Goal: Information Seeking & Learning: Learn about a topic

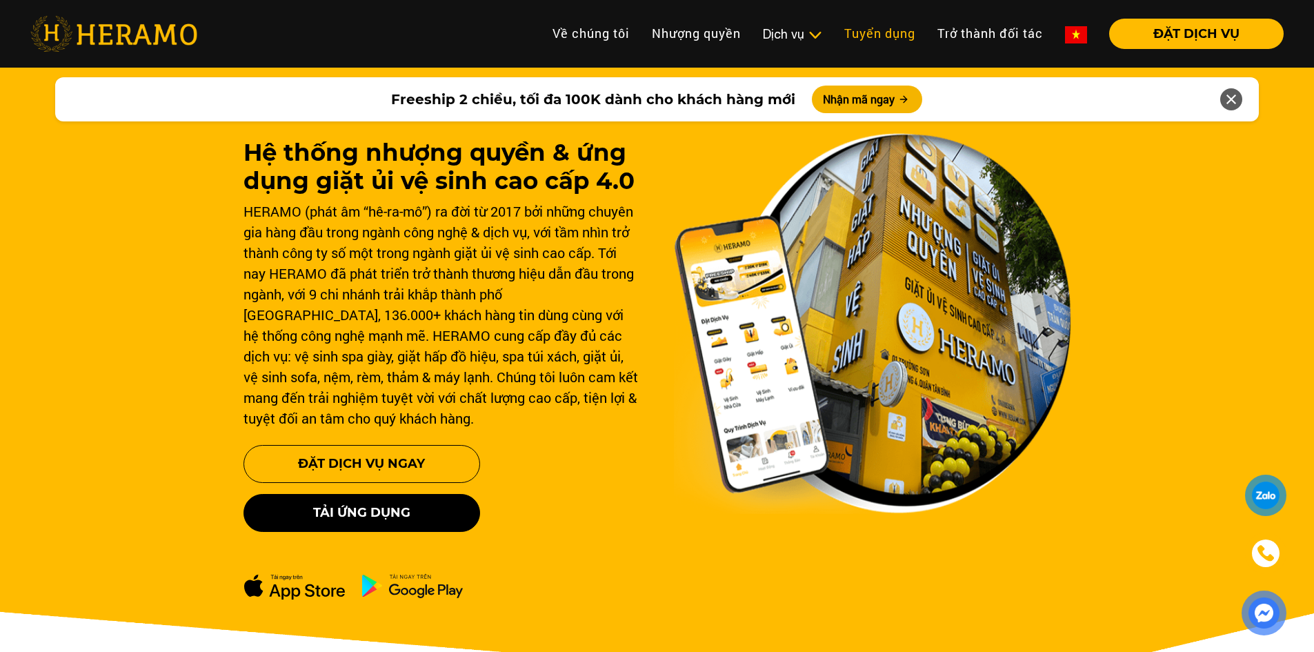
click at [866, 44] on link "Tuyển dụng" at bounding box center [879, 34] width 93 height 30
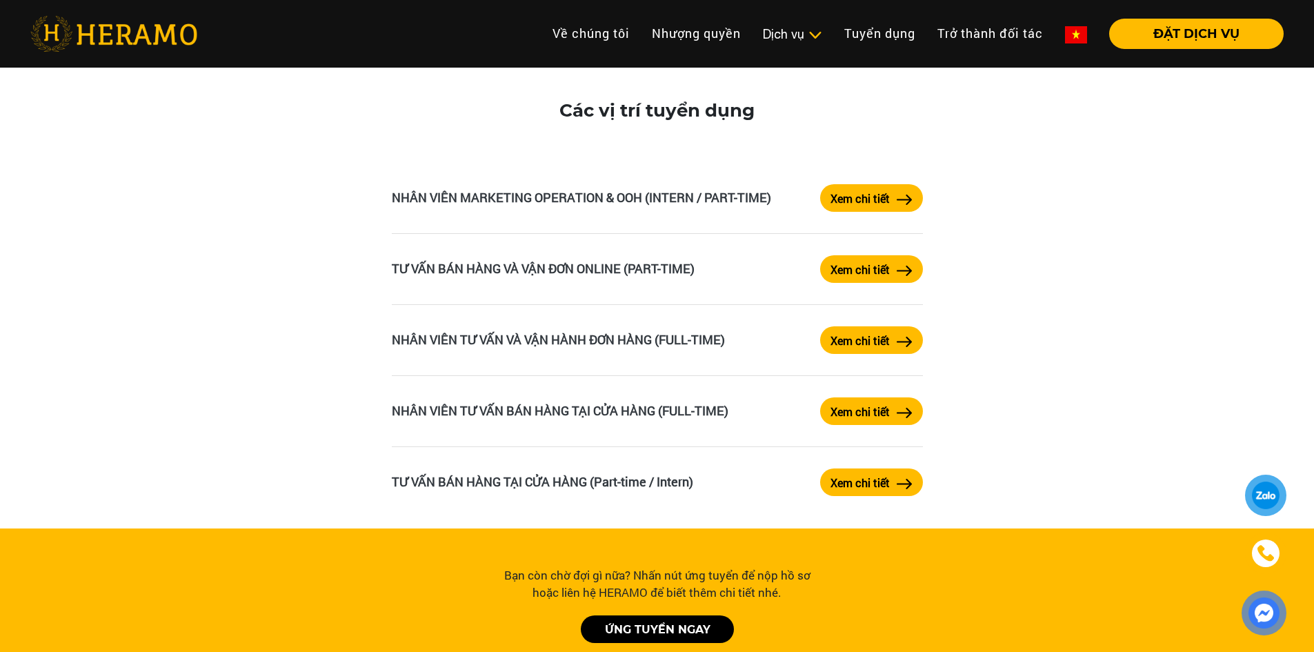
scroll to position [2276, 0]
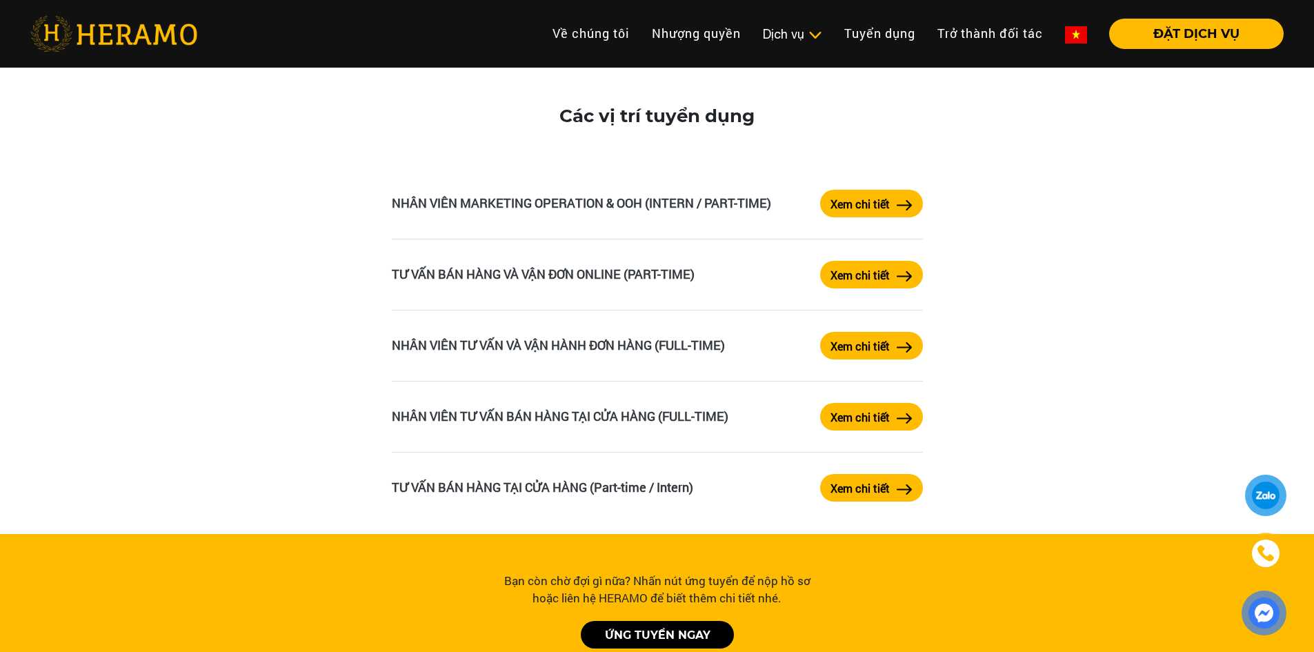
click at [875, 482] on label "Xem chi tiết" at bounding box center [859, 488] width 59 height 17
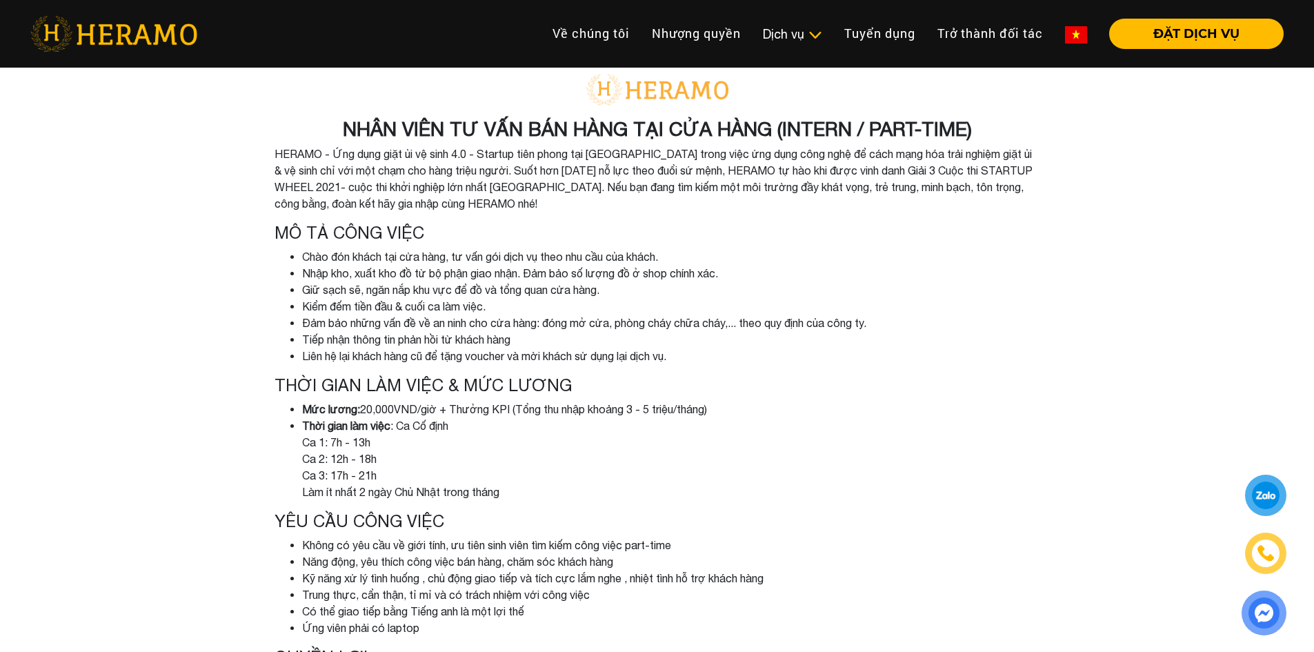
click at [1067, 43] on img at bounding box center [1076, 34] width 22 height 17
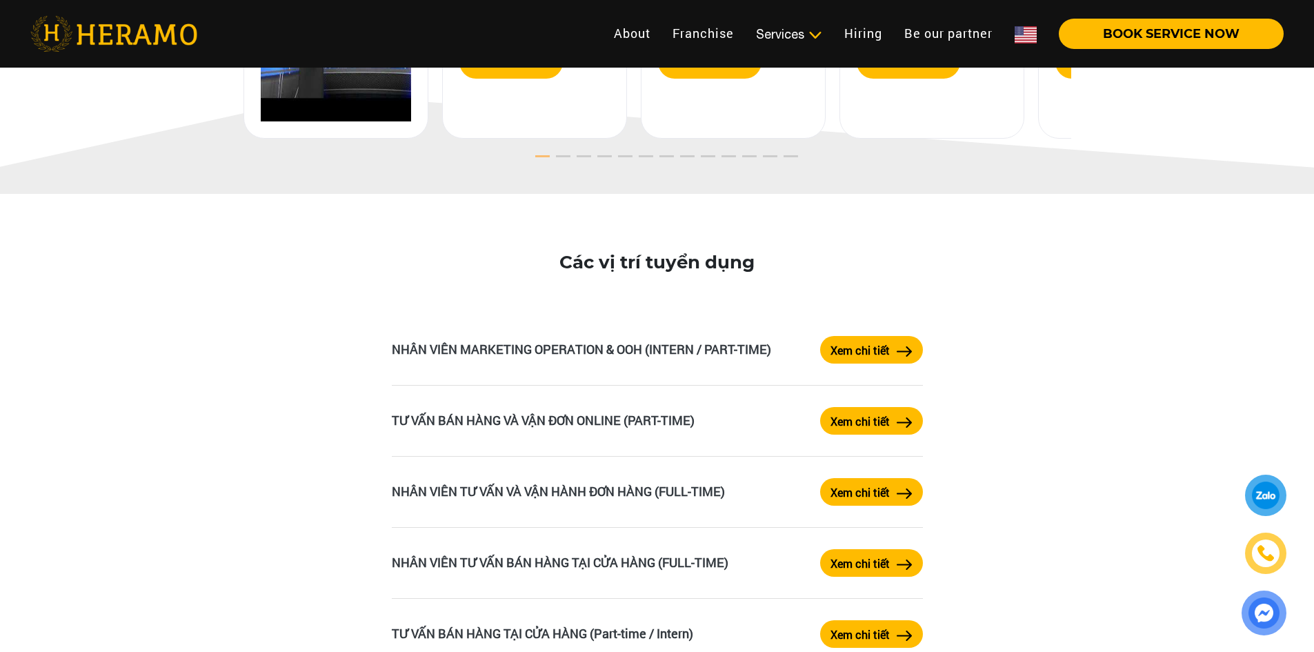
scroll to position [2276, 0]
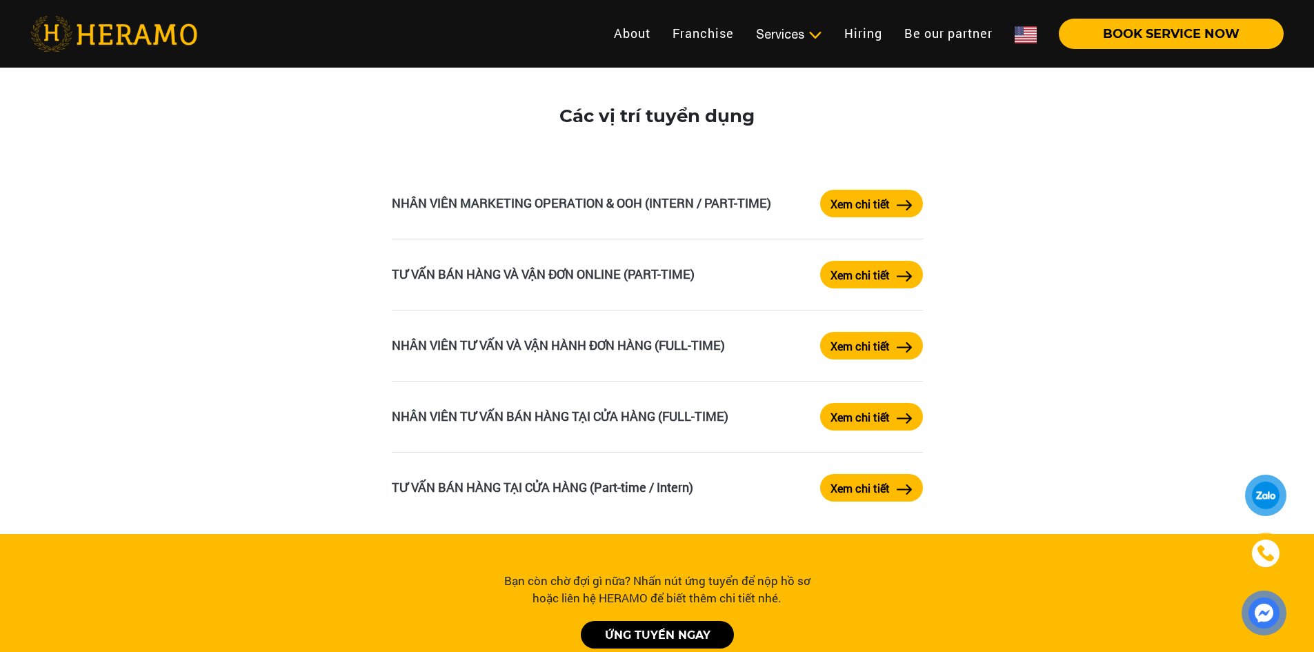
click at [843, 495] on label "Xem chi tiết" at bounding box center [859, 488] width 59 height 17
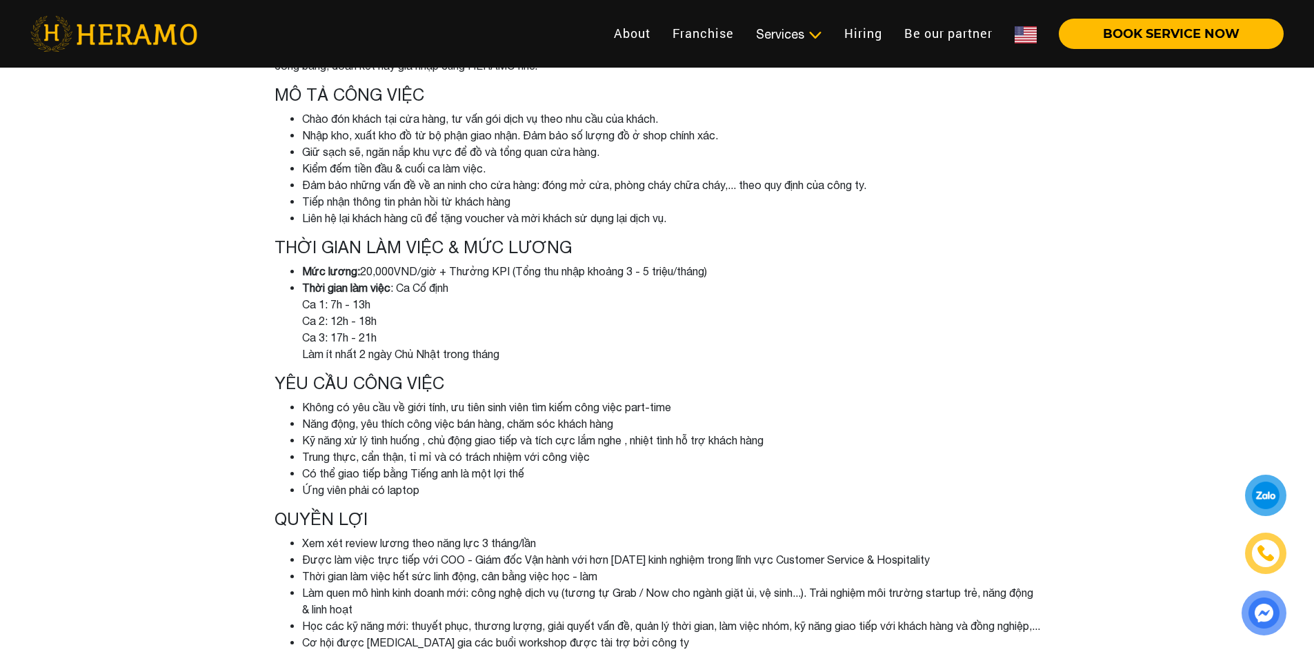
scroll to position [207, 0]
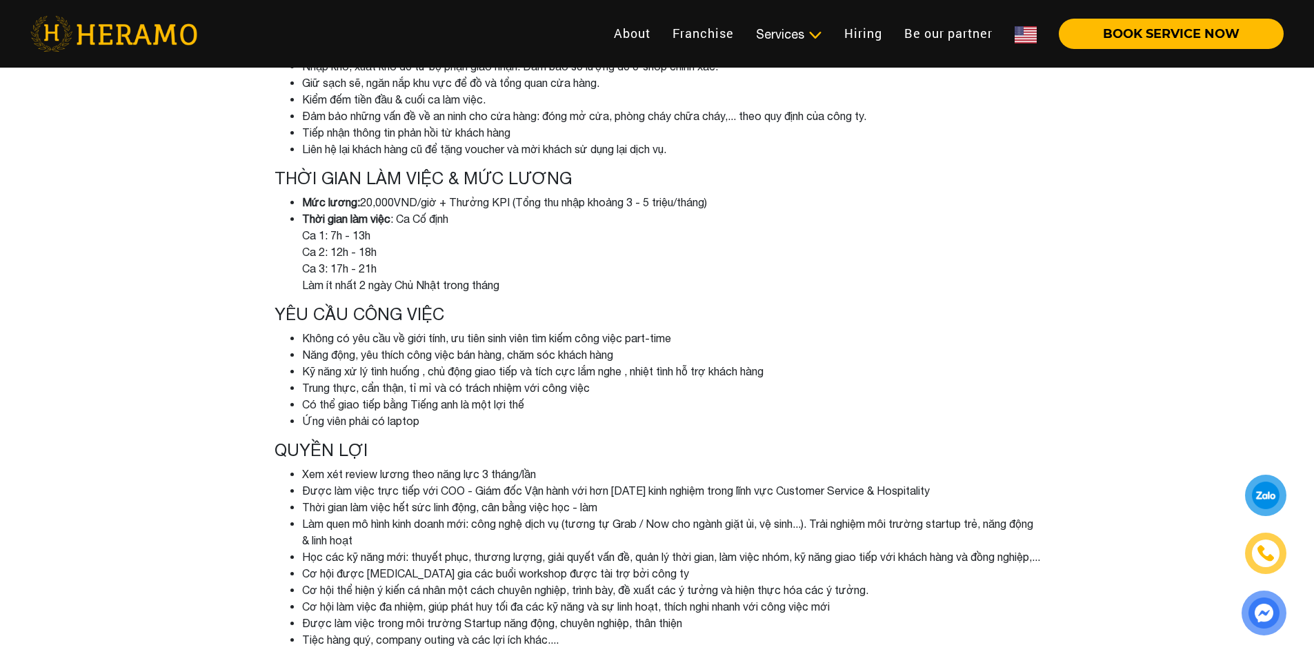
scroll to position [2276, 0]
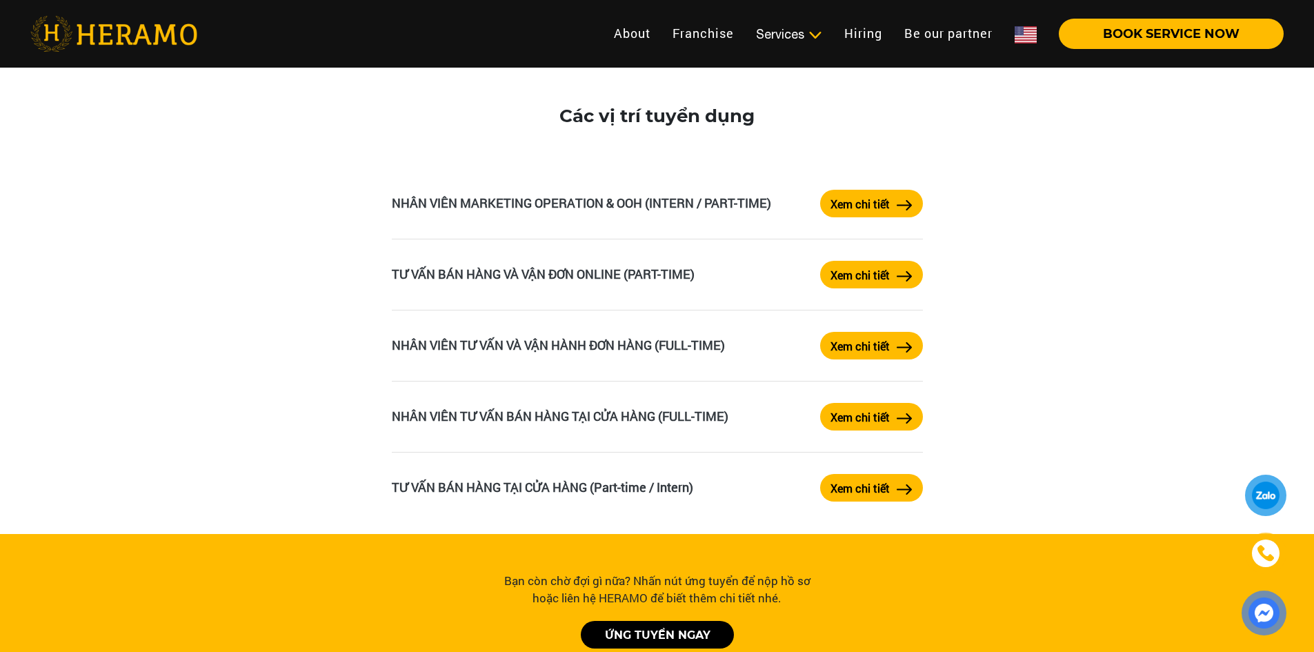
click at [836, 283] on label "Xem chi tiết" at bounding box center [859, 275] width 59 height 17
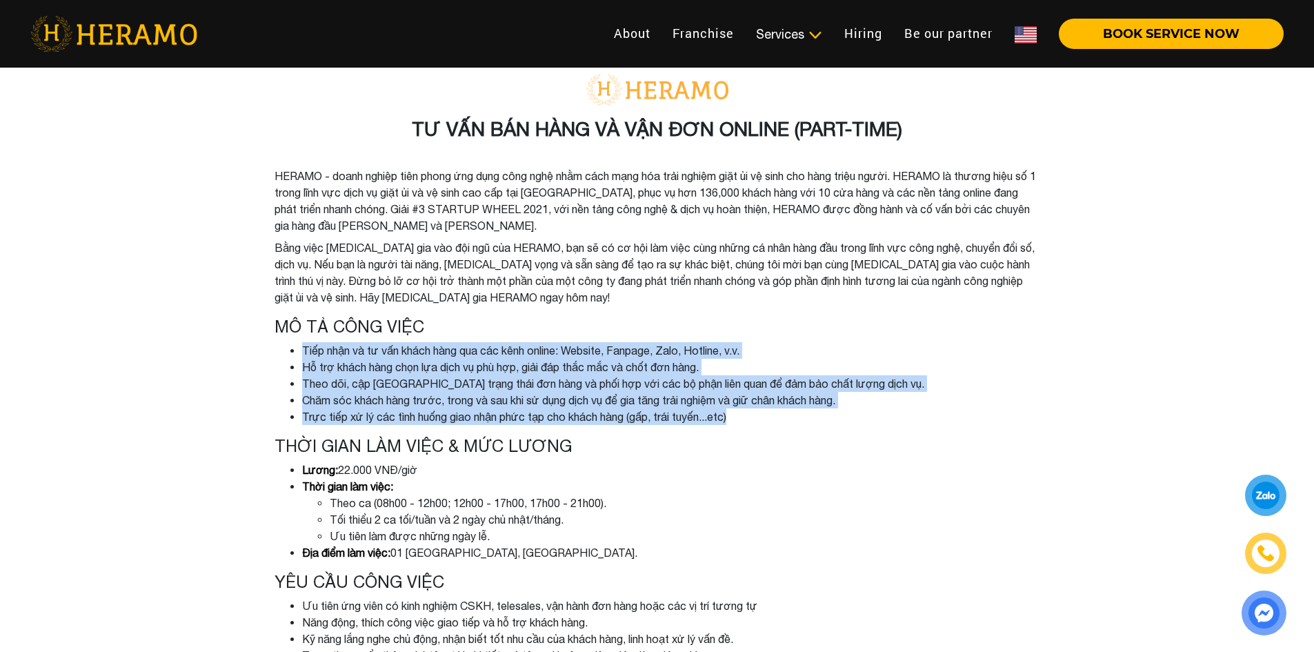
drag, startPoint x: 289, startPoint y: 348, endPoint x: 806, endPoint y: 411, distance: 521.2
click at [806, 411] on ul "Tiếp nhận và tư vấn khách hàng qua các kênh online: Website, Fanpage, Zalo, Hot…" at bounding box center [658, 383] width 766 height 83
copy ul "Tiếp nhận và tư vấn khách hàng qua các kênh online: Website, Fanpage, Zalo, Hot…"
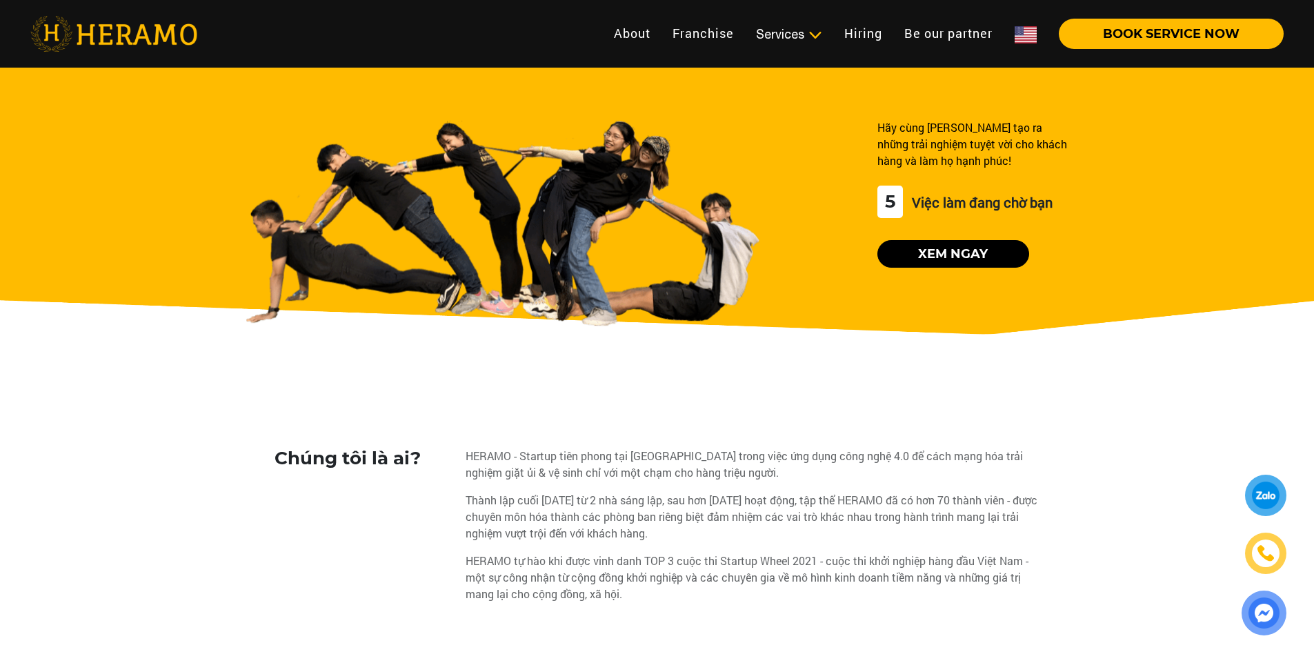
scroll to position [2276, 0]
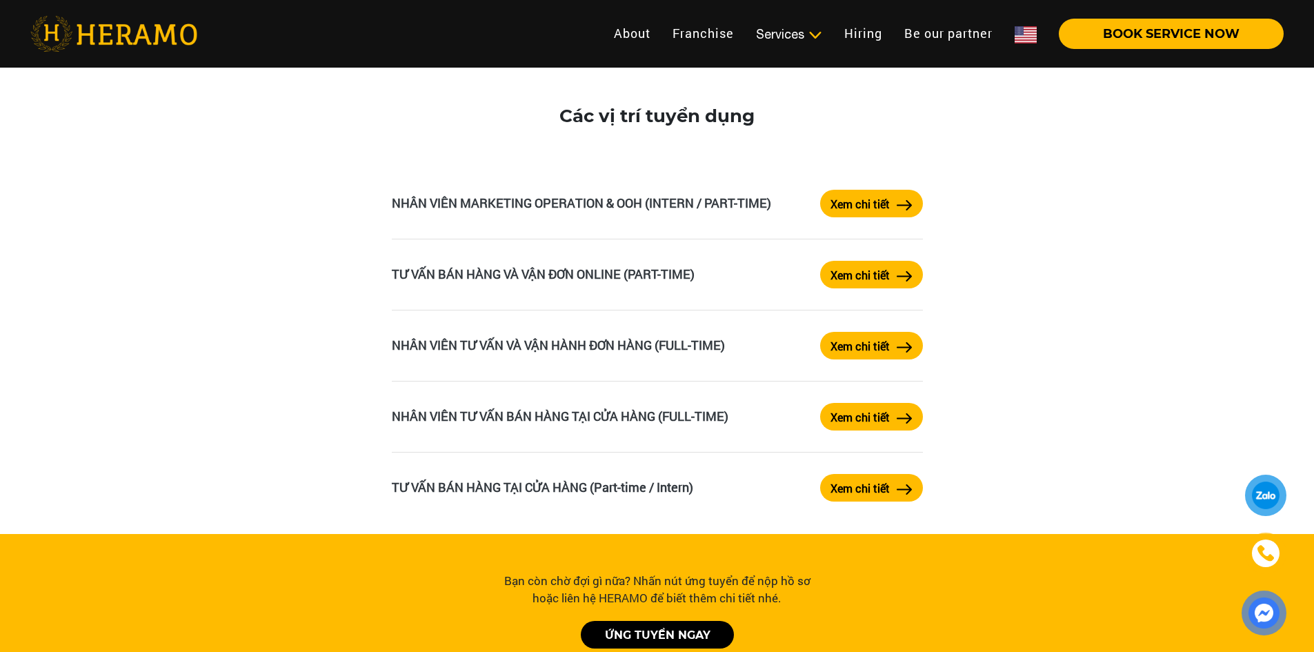
click at [898, 491] on img at bounding box center [905, 489] width 16 height 10
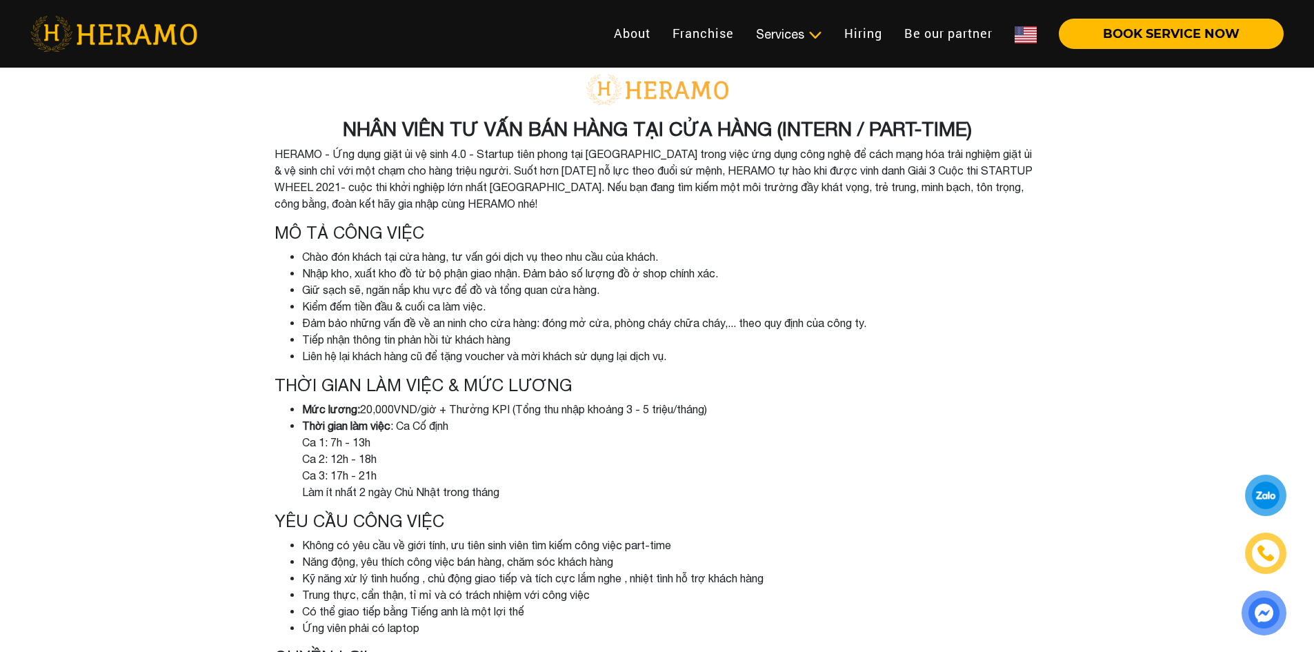
click at [306, 260] on li "Chào đón khách tại cửa hàng, tư vấn gói dịch vụ theo nhu cầu của khách." at bounding box center [671, 256] width 738 height 17
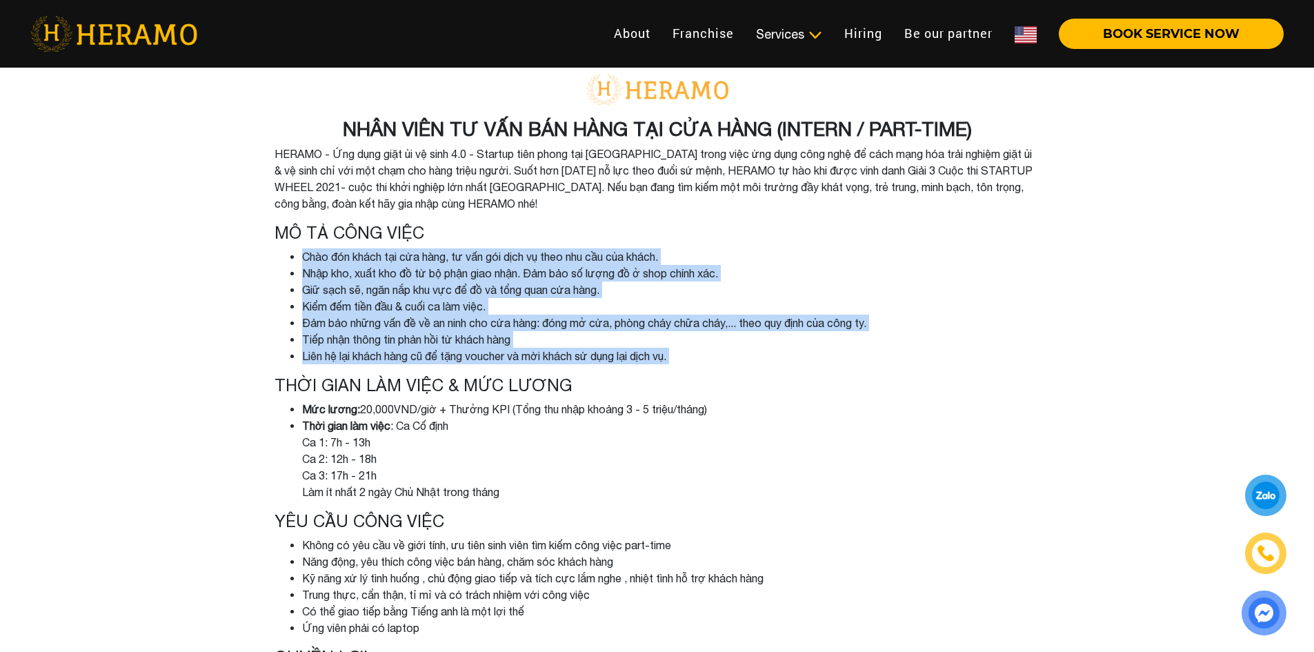
drag, startPoint x: 306, startPoint y: 260, endPoint x: 690, endPoint y: 364, distance: 398.7
click at [690, 364] on ul "Chào đón khách tại cửa hàng, tư vấn gói dịch vụ theo nhu cầu của khách. Nhập kh…" at bounding box center [658, 306] width 766 height 116
copy ul "Chào đón khách tại cửa hàng, tư vấn gói dịch vụ theo nhu cầu của khách. Nhập kh…"
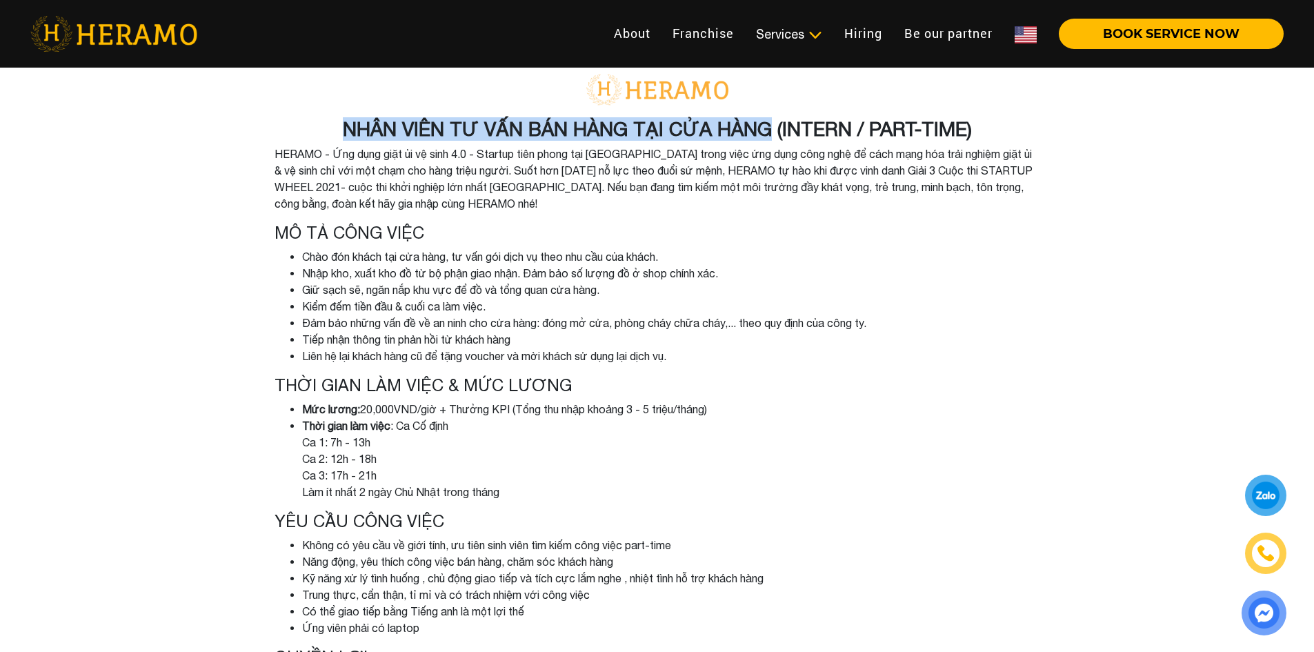
drag, startPoint x: 347, startPoint y: 128, endPoint x: 773, endPoint y: 130, distance: 425.6
click at [773, 130] on h3 "NHÂN VIÊN TƯ VẤN BÁN HÀNG TẠI CỬA HÀNG (INTERN / PART-TIME)" at bounding box center [658, 128] width 766 height 23
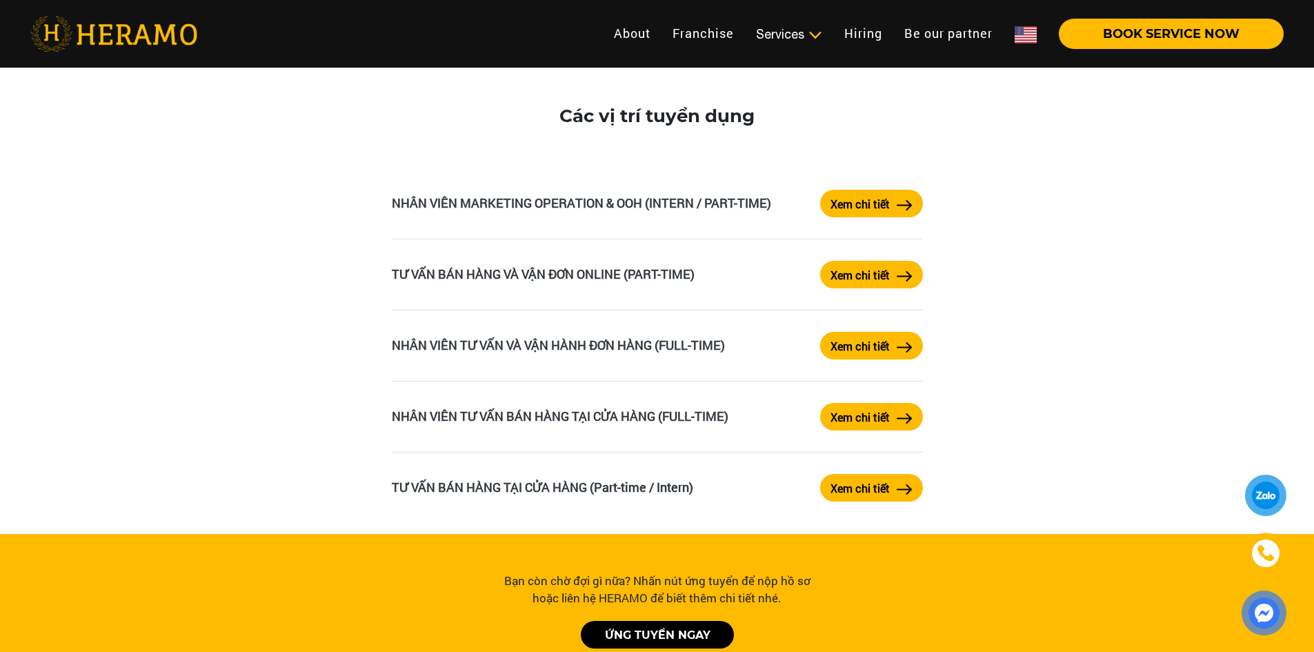
click at [859, 282] on label "Xem chi tiết" at bounding box center [859, 275] width 59 height 17
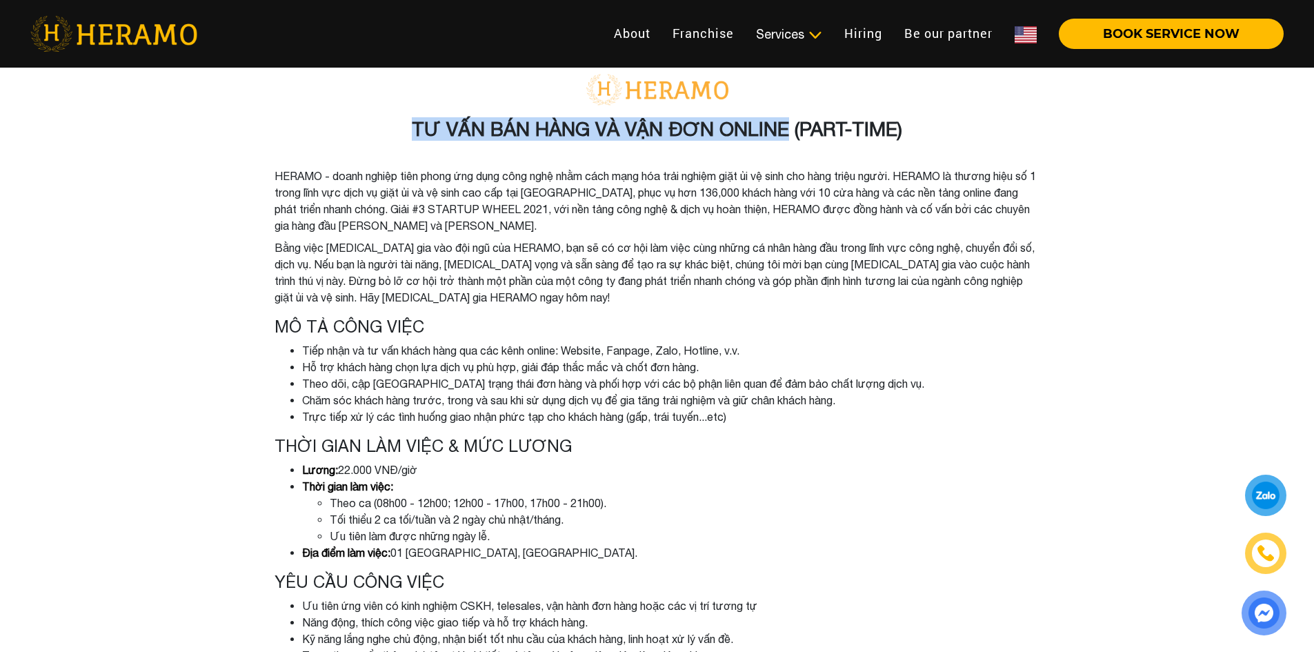
drag, startPoint x: 410, startPoint y: 121, endPoint x: 788, endPoint y: 135, distance: 378.9
click at [788, 135] on h3 "TƯ VẤN BÁN HÀNG VÀ VẬN ĐƠN ONLINE (PART-TIME)" at bounding box center [658, 128] width 766 height 23
copy h3 "TƯ VẤN BÁN HÀNG VÀ VẬN ĐƠN ONLINE"
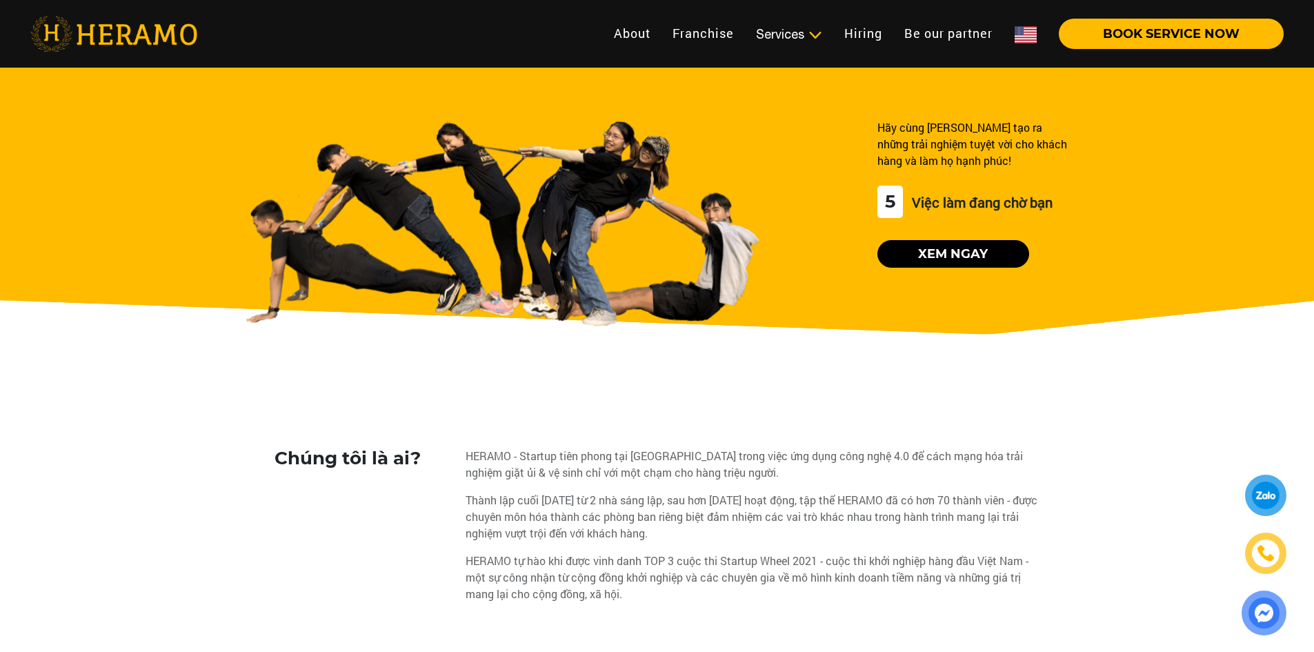
scroll to position [2276, 0]
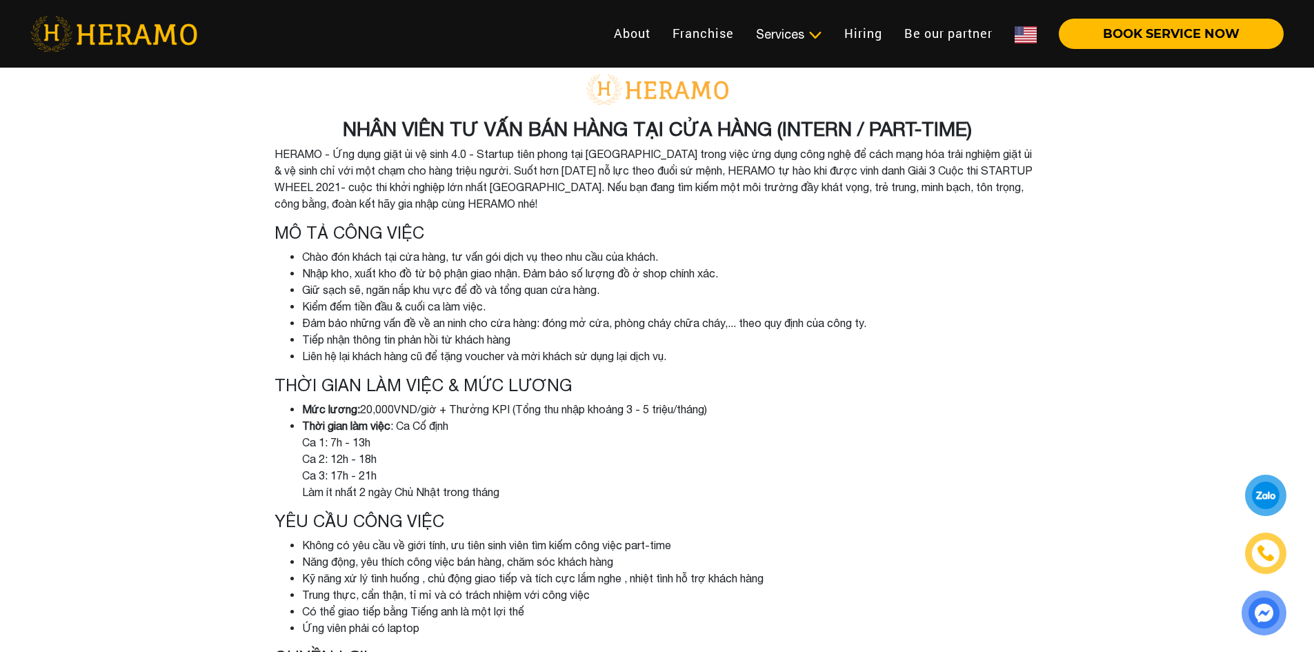
scroll to position [2276, 0]
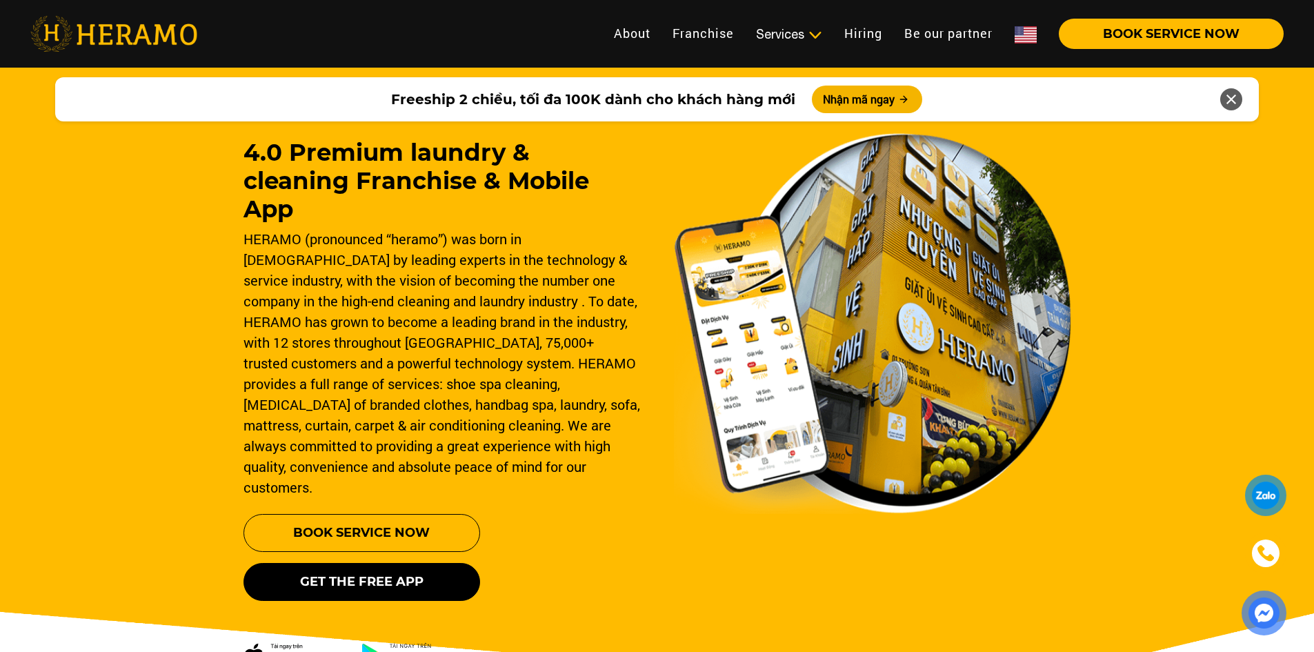
click at [138, 46] on img at bounding box center [113, 34] width 167 height 36
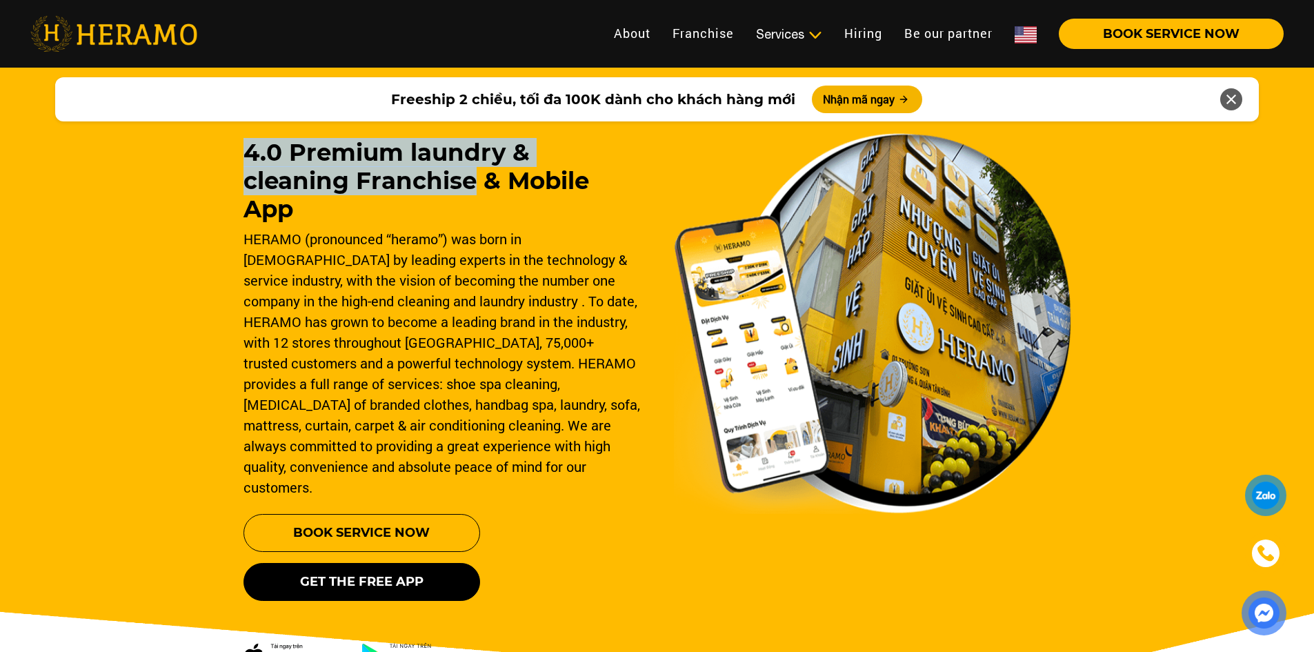
drag, startPoint x: 225, startPoint y: 145, endPoint x: 363, endPoint y: 181, distance: 143.4
click at [363, 181] on div "4.0 Premium laundry & cleaning Franchise & Mobile App HERAMO (pronounced “heram…" at bounding box center [657, 392] width 1314 height 662
copy h1 "4.0 Premium laundry & cleaning Franchise"
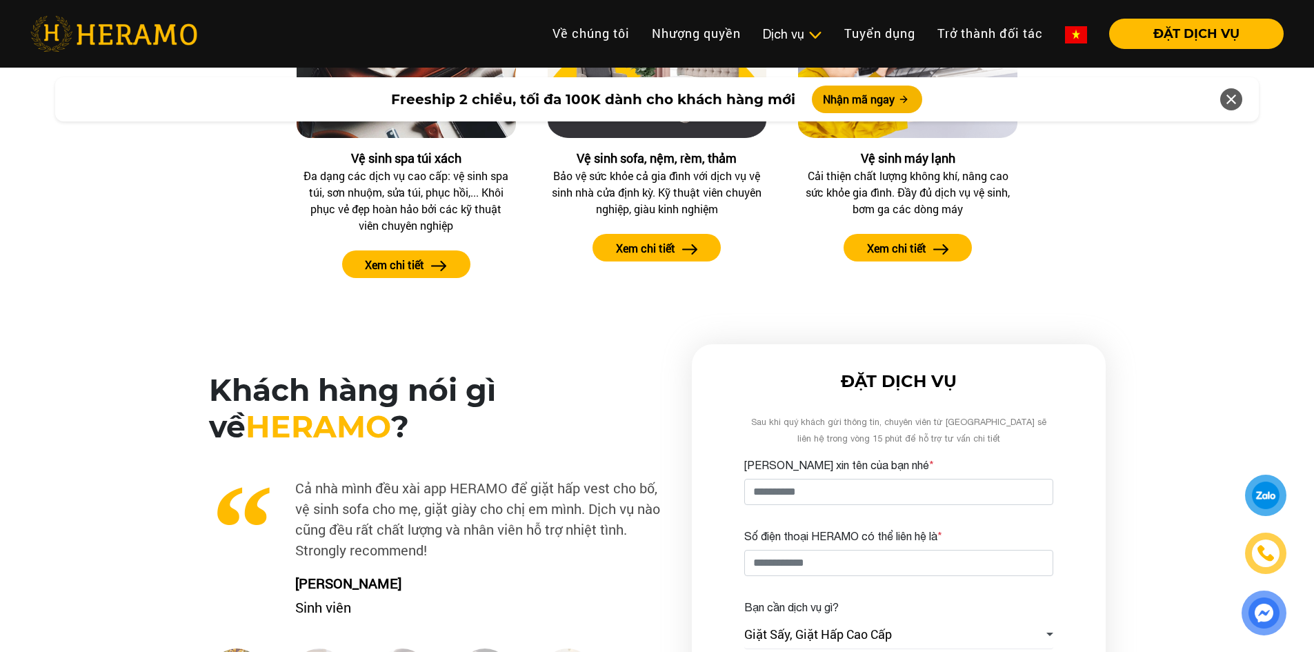
scroll to position [1931, 0]
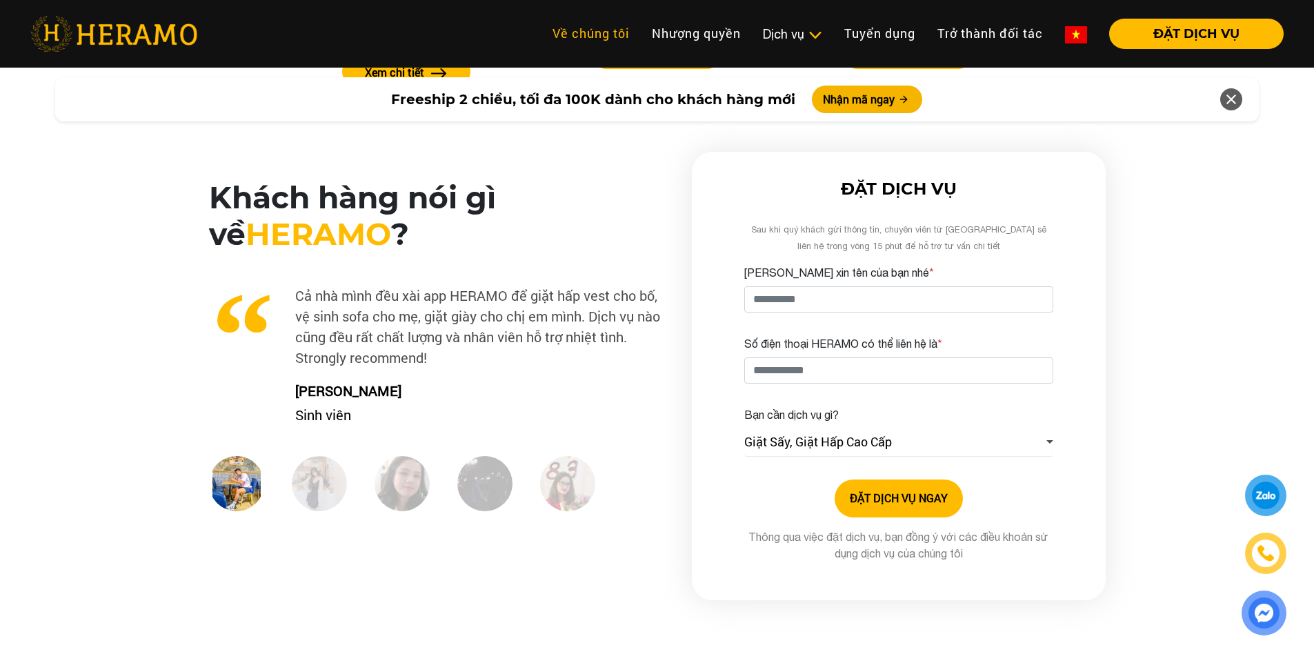
click at [629, 26] on link "Về chúng tôi" at bounding box center [590, 34] width 99 height 30
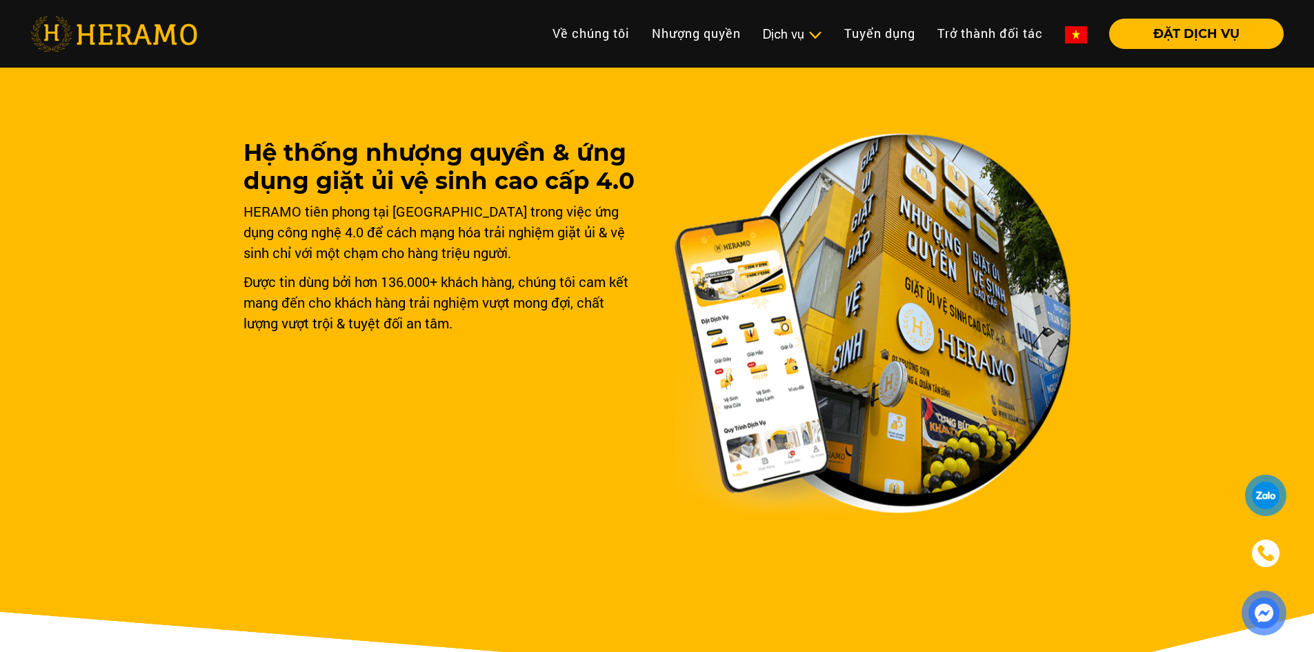
scroll to position [1931, 0]
drag, startPoint x: 243, startPoint y: 150, endPoint x: 356, endPoint y: 154, distance: 113.2
click at [356, 154] on h1 "Hệ thống nhượng quyền & ứng dụng giặt ủi vệ sinh cao cấp 4.0" at bounding box center [441, 167] width 397 height 57
copy h1 "Hệ thống"
